Goal: Information Seeking & Learning: Find specific page/section

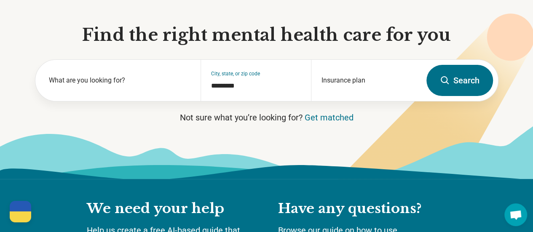
scroll to position [79, 0]
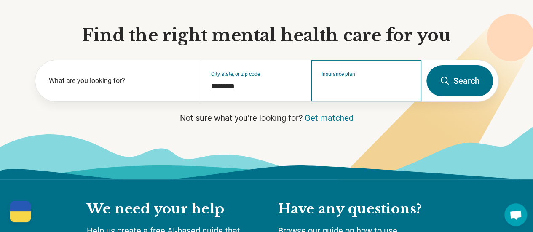
click at [333, 85] on input "Insurance plan" at bounding box center [366, 86] width 90 height 10
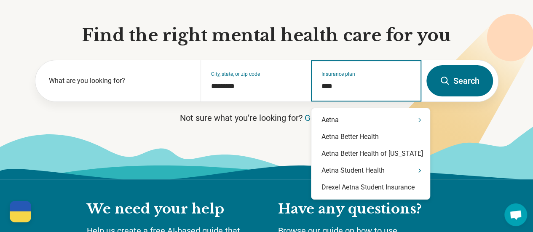
type input "*****"
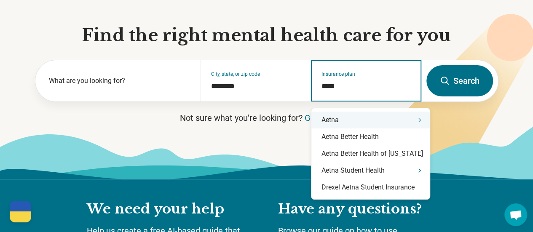
click at [344, 115] on div "Aetna" at bounding box center [370, 120] width 118 height 17
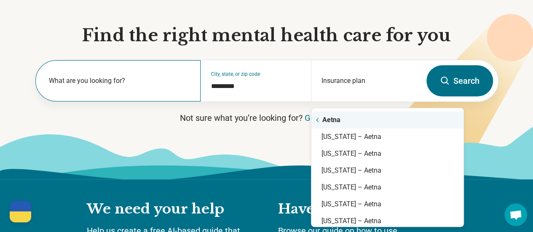
click at [162, 78] on div "What are you looking for?" at bounding box center [117, 80] width 165 height 41
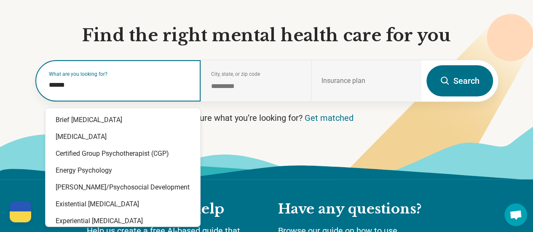
type input "*******"
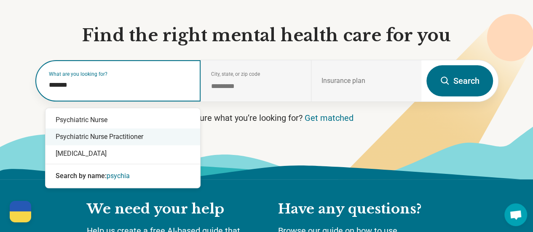
click at [93, 133] on div "Psychiatric Nurse Practitioner" at bounding box center [122, 136] width 154 height 17
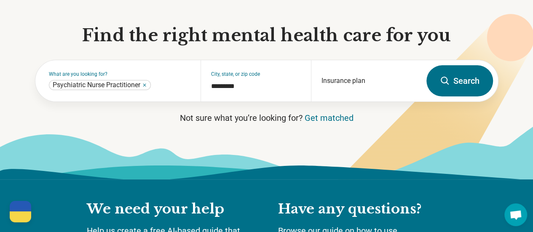
click at [458, 92] on button "Search" at bounding box center [459, 80] width 67 height 31
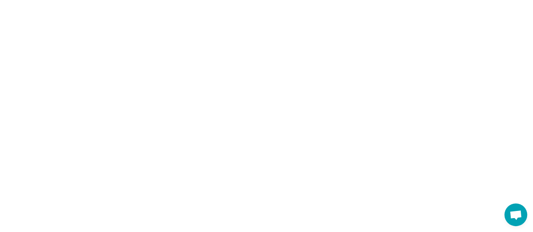
scroll to position [0, 0]
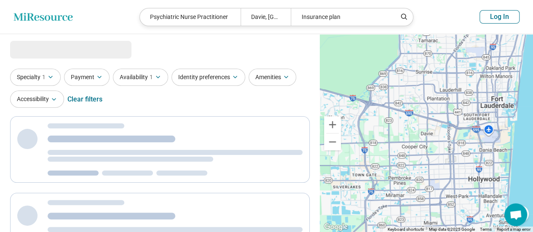
select select "***"
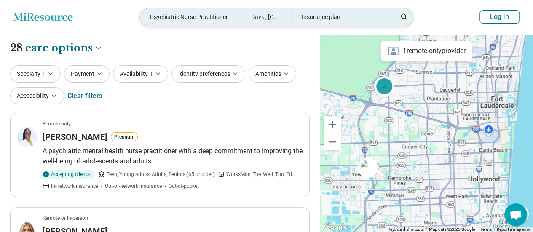
click at [185, 16] on div "Psychiatric Nurse Practitioner" at bounding box center [190, 16] width 101 height 17
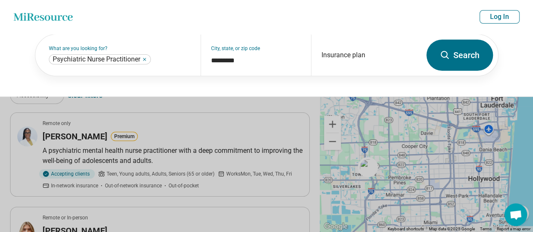
click at [185, 16] on header "Miresource logo Psychiatric Nurse Practitioner Davie, [GEOGRAPHIC_DATA] Insuran…" at bounding box center [266, 17] width 533 height 34
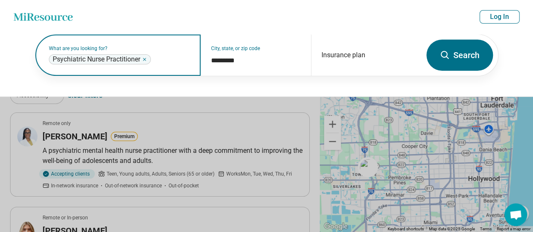
click at [144, 61] on icon "Remove" at bounding box center [144, 59] width 5 height 5
click at [144, 61] on input "text" at bounding box center [120, 59] width 142 height 10
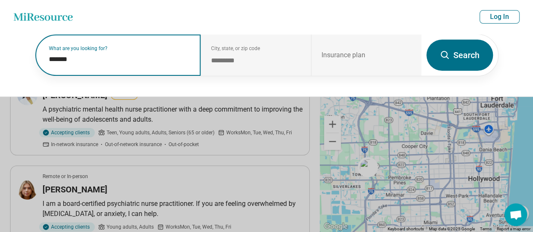
scroll to position [35, 0]
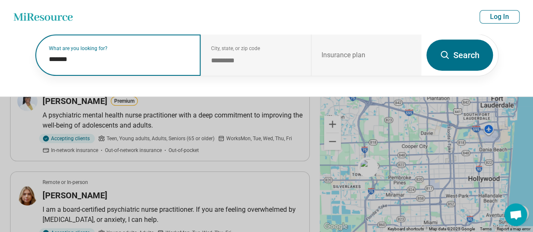
type input "*******"
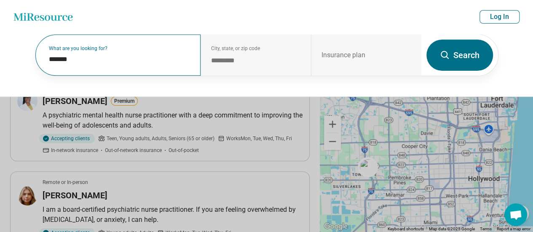
click at [461, 64] on button "Search" at bounding box center [459, 55] width 67 height 31
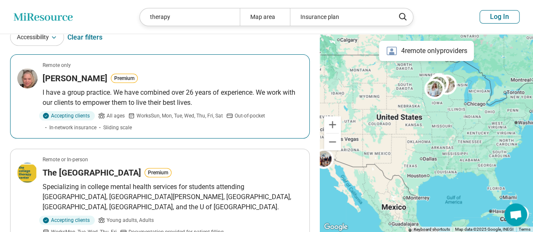
scroll to position [59, 0]
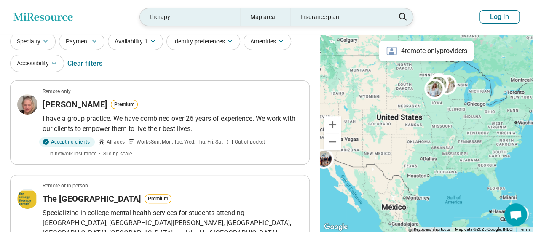
click at [269, 16] on div "Map area" at bounding box center [265, 16] width 50 height 17
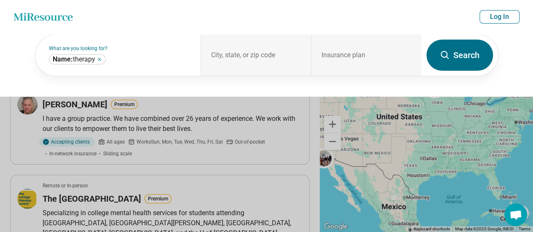
click at [514, 198] on button at bounding box center [266, 116] width 533 height 232
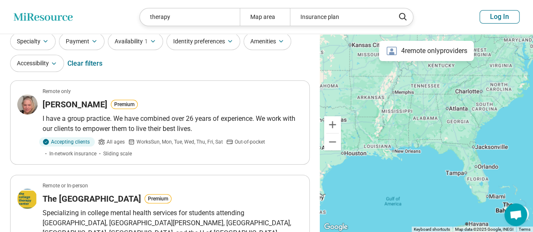
scroll to position [0, 0]
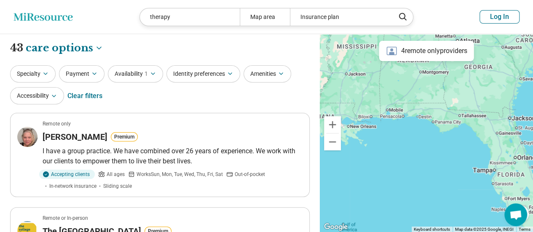
drag, startPoint x: 517, startPoint y: 170, endPoint x: 410, endPoint y: 137, distance: 112.0
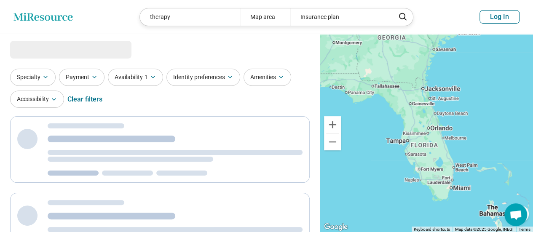
click at [410, 137] on div at bounding box center [426, 133] width 213 height 198
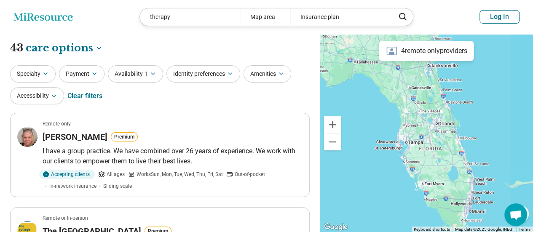
click at [410, 137] on div at bounding box center [426, 133] width 213 height 198
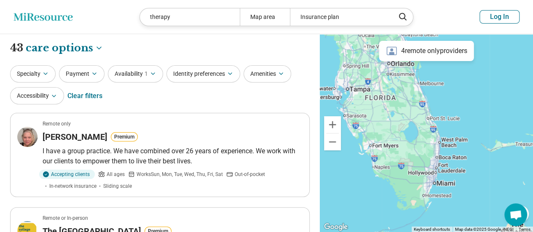
drag, startPoint x: 482, startPoint y: 167, endPoint x: 420, endPoint y: 108, distance: 85.2
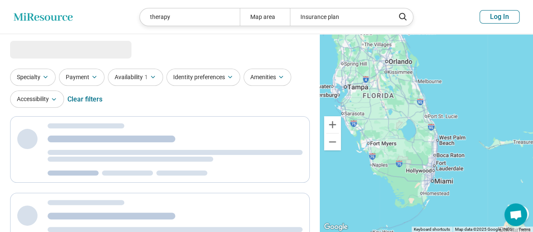
click at [420, 108] on div at bounding box center [426, 133] width 213 height 198
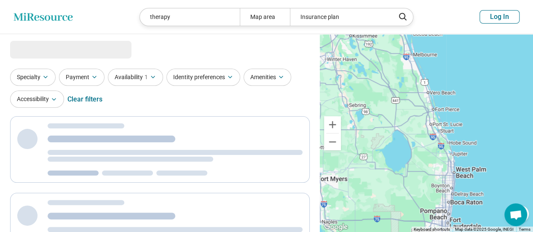
select select "***"
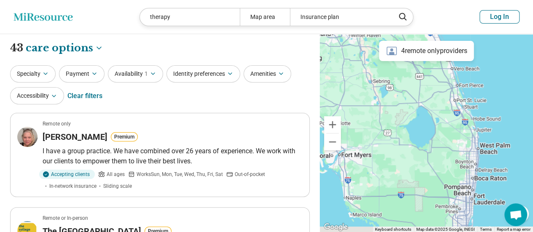
drag, startPoint x: 420, startPoint y: 108, endPoint x: 449, endPoint y: 79, distance: 41.4
click at [449, 79] on div at bounding box center [426, 133] width 213 height 198
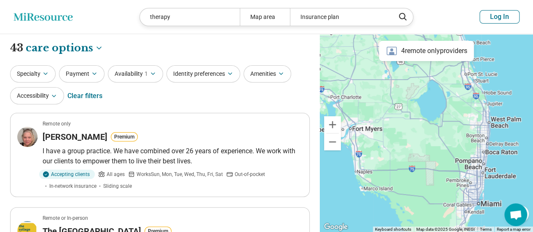
drag, startPoint x: 438, startPoint y: 100, endPoint x: 447, endPoint y: 72, distance: 28.8
click at [447, 72] on div at bounding box center [426, 133] width 213 height 198
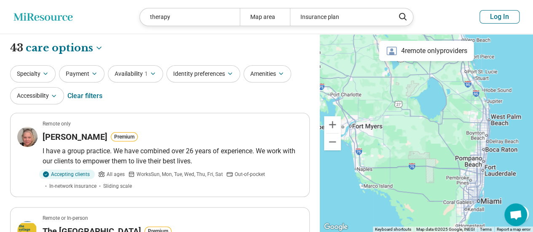
click at [458, 112] on div at bounding box center [426, 133] width 213 height 198
